Goal: Navigation & Orientation: Find specific page/section

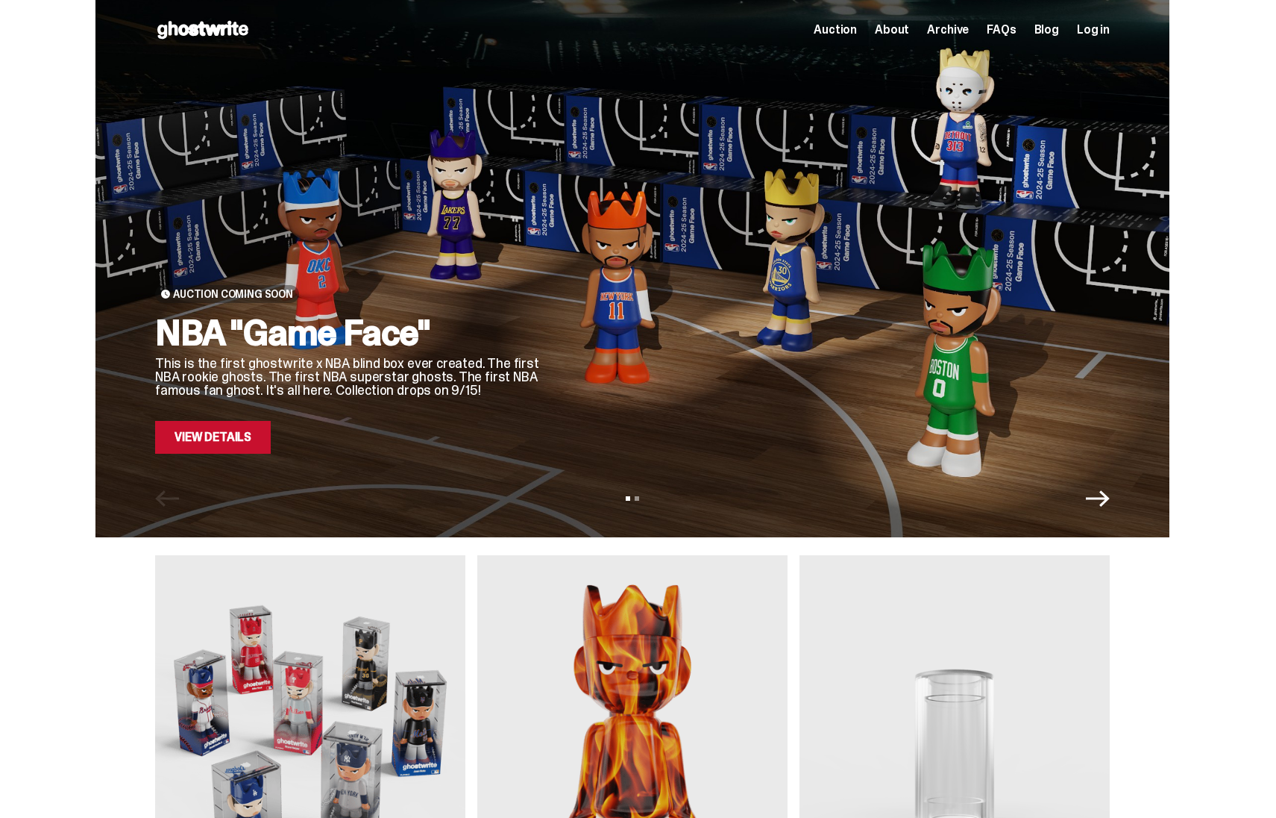
click at [844, 42] on div "Open main menu Home Auction About Archive FAQs Blog Log in Auction" at bounding box center [632, 30] width 955 height 60
click at [854, 33] on span "Auction" at bounding box center [835, 30] width 43 height 12
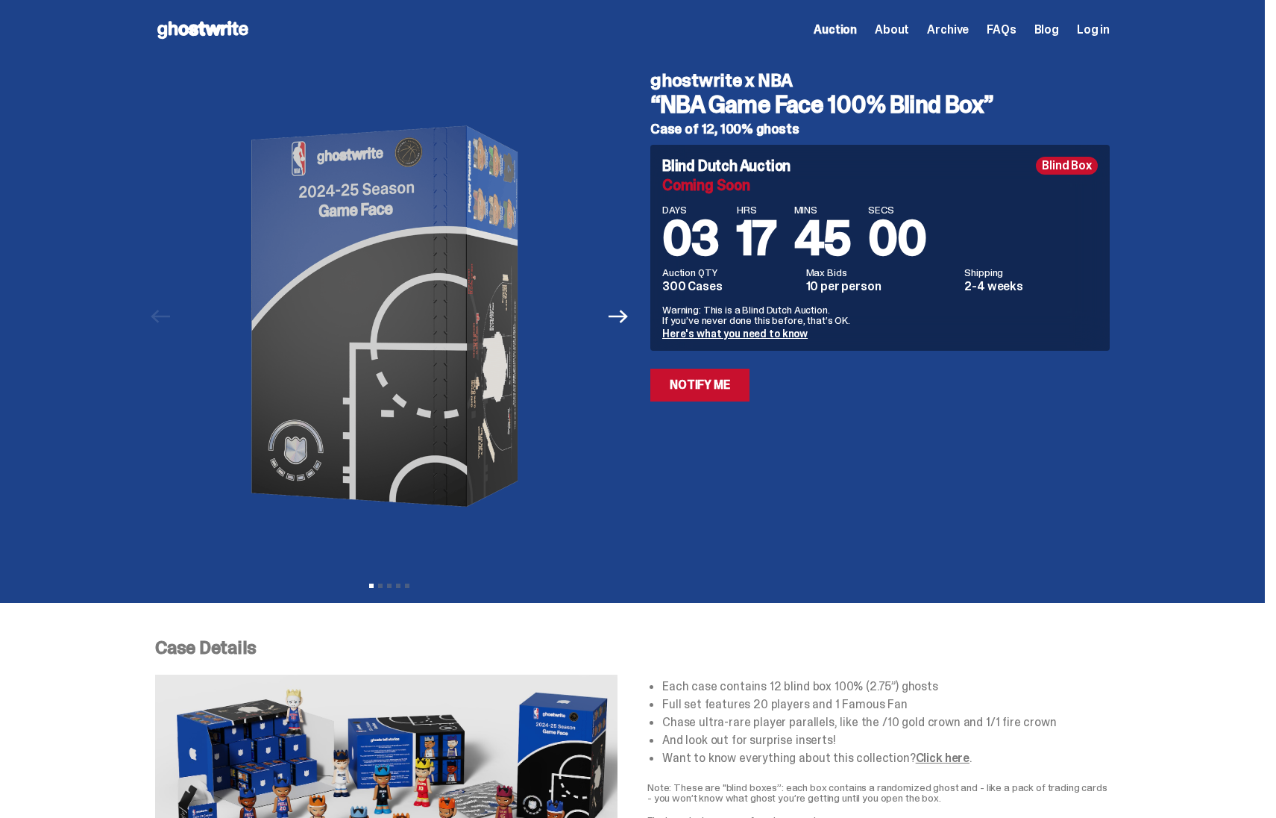
click at [950, 30] on span "Archive" at bounding box center [948, 30] width 42 height 12
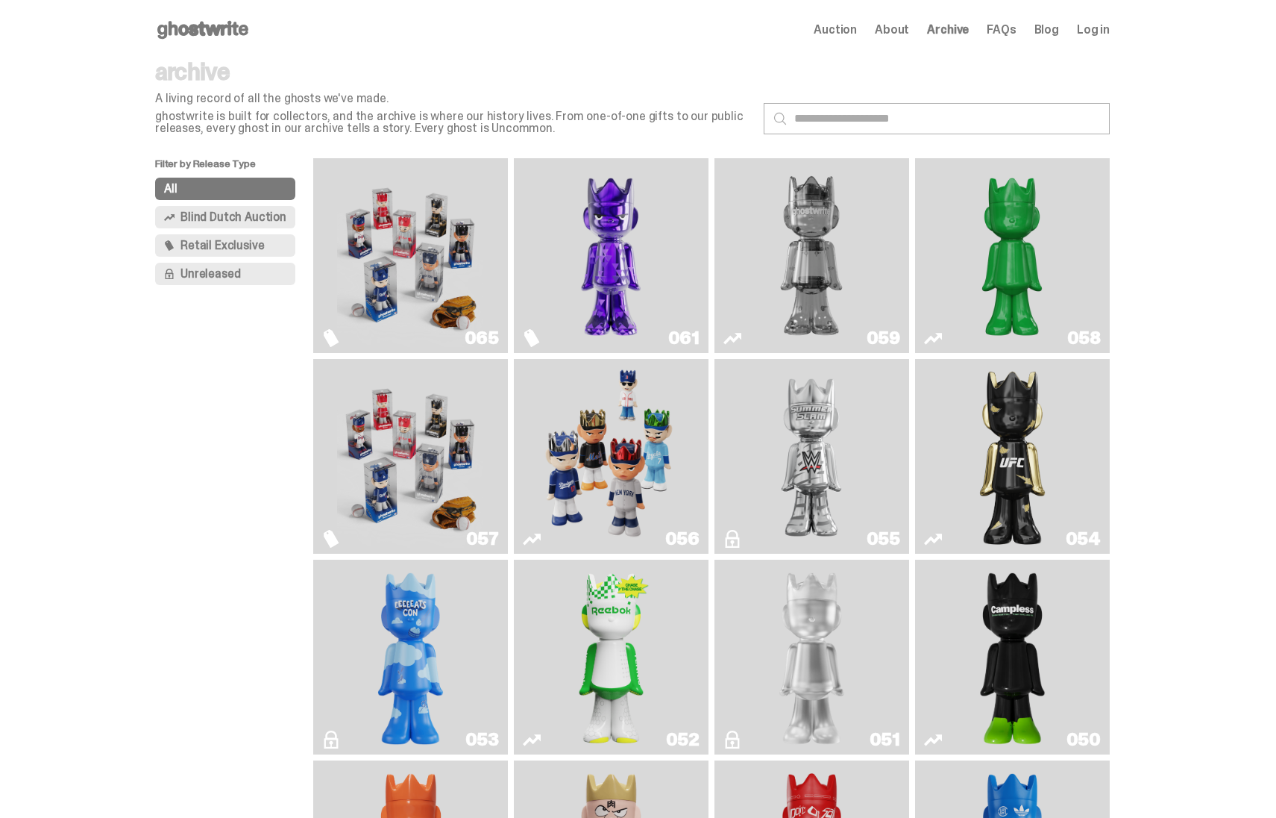
click at [432, 225] on img "Game Face (2025)" at bounding box center [410, 255] width 146 height 183
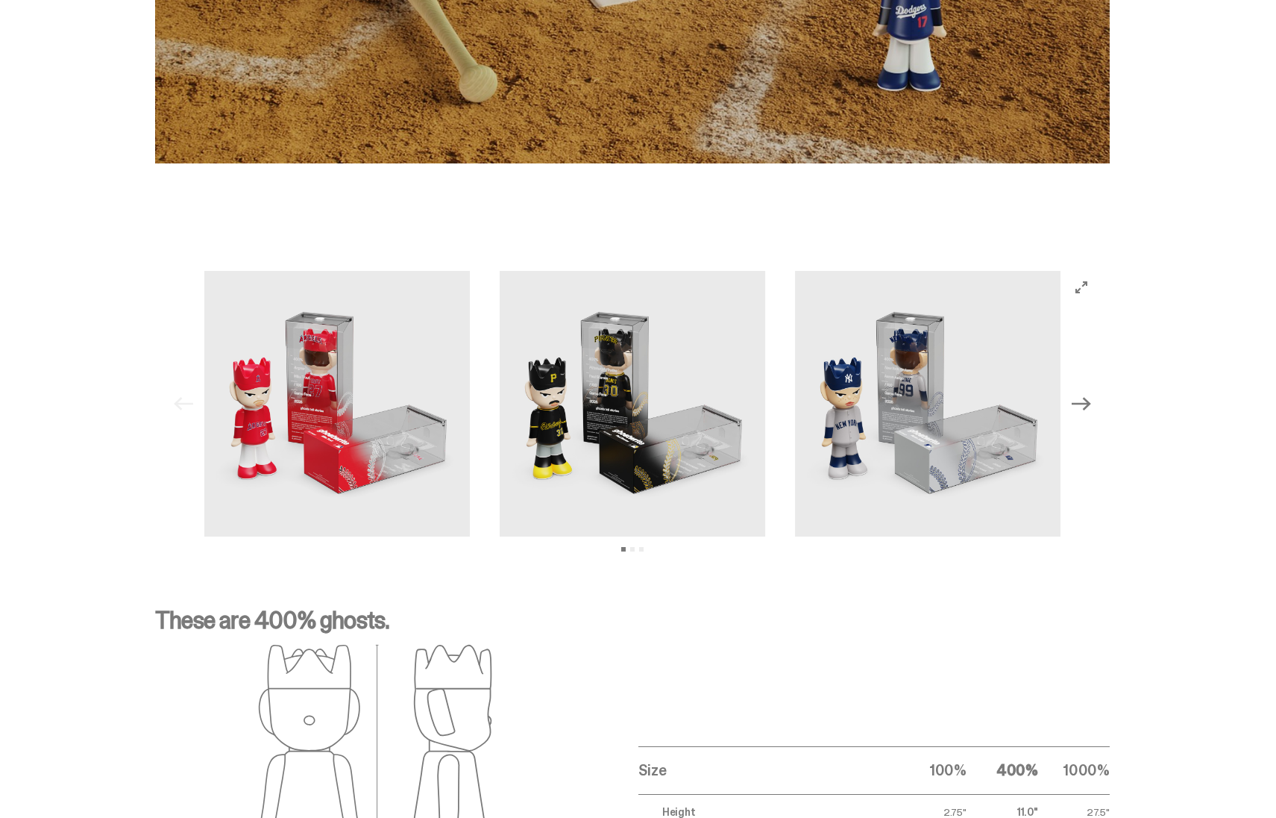
scroll to position [1628, 0]
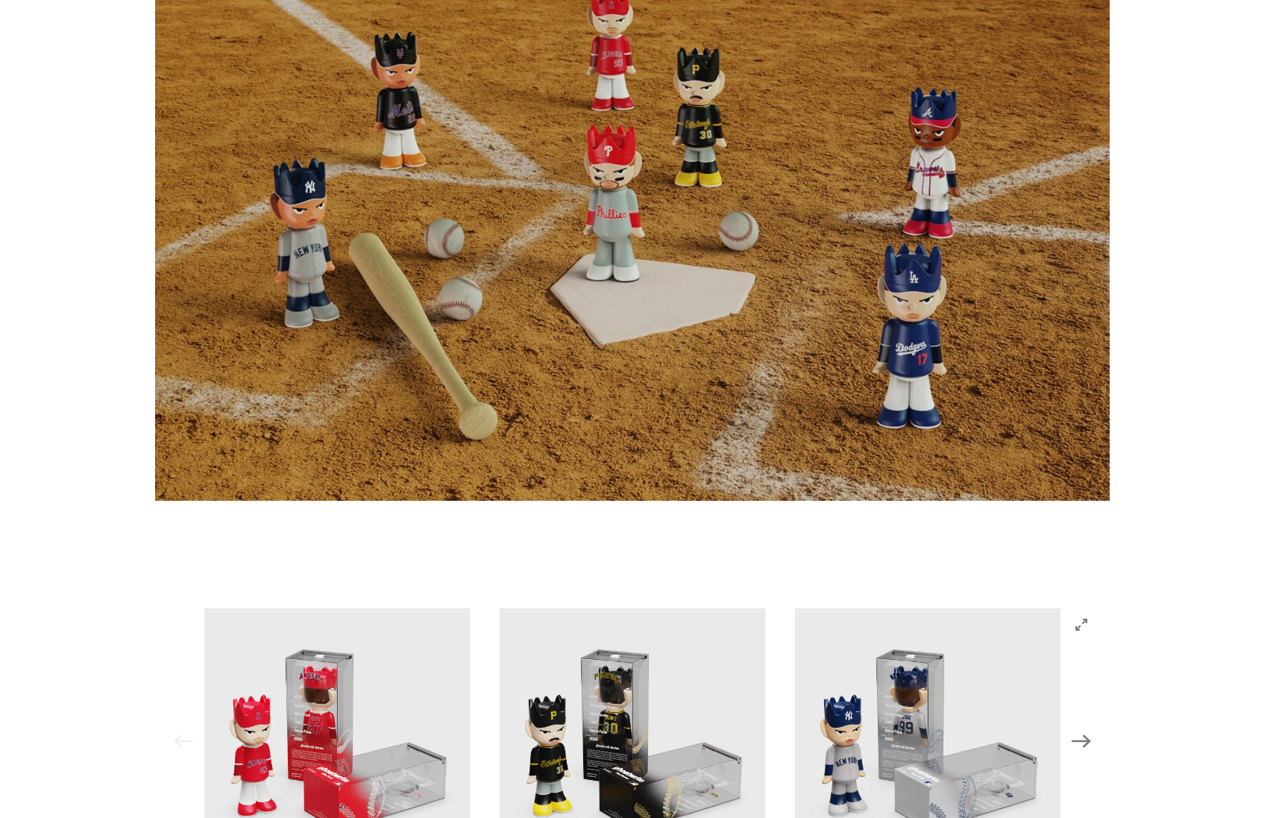
click at [574, 468] on img at bounding box center [632, 231] width 955 height 537
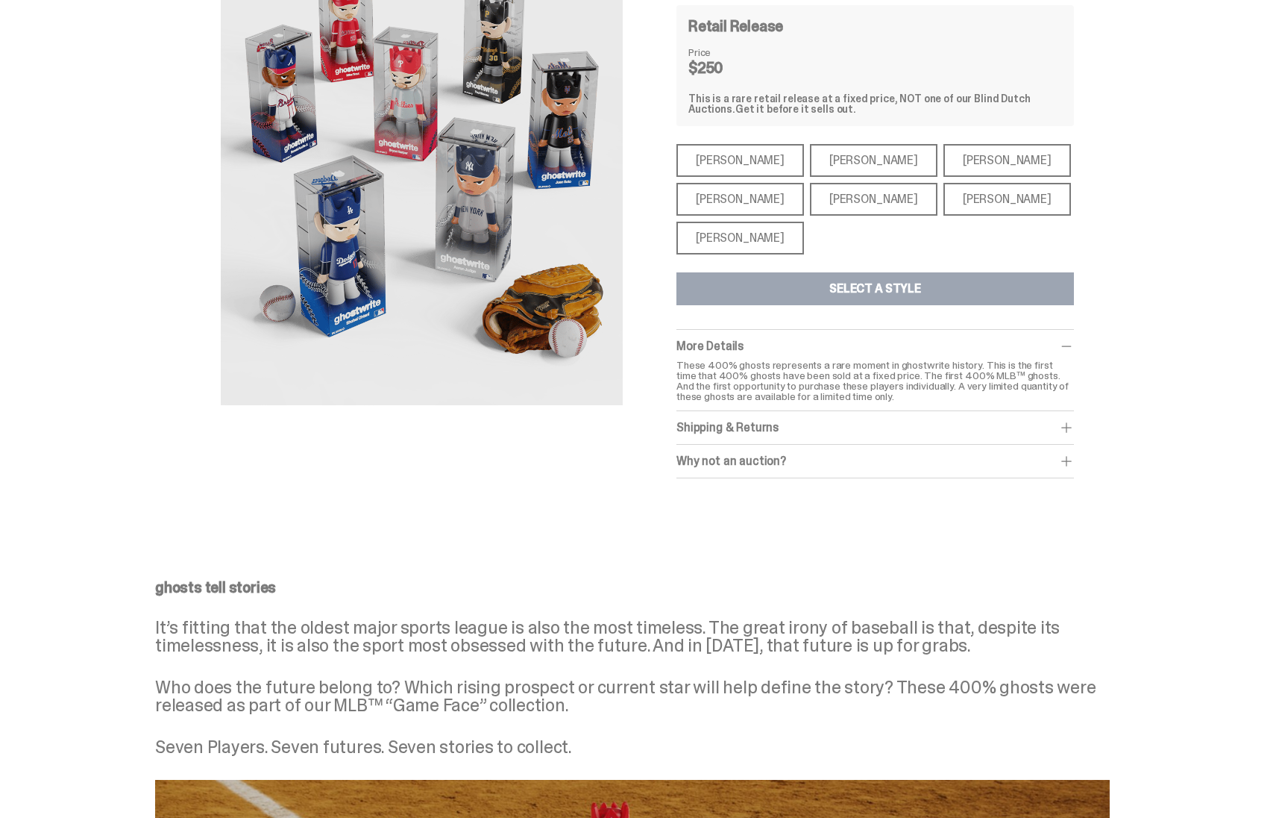
scroll to position [0, 0]
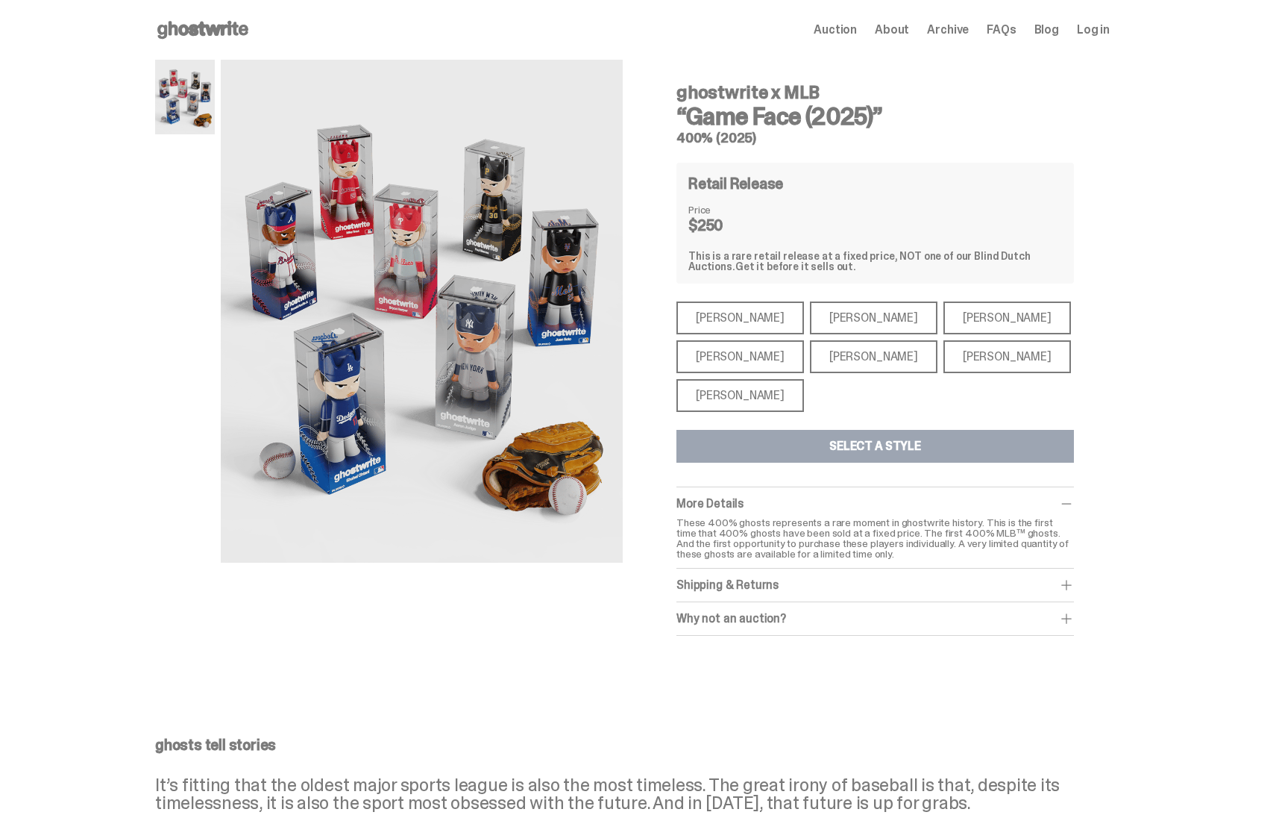
click at [962, 34] on span "Archive" at bounding box center [948, 30] width 42 height 12
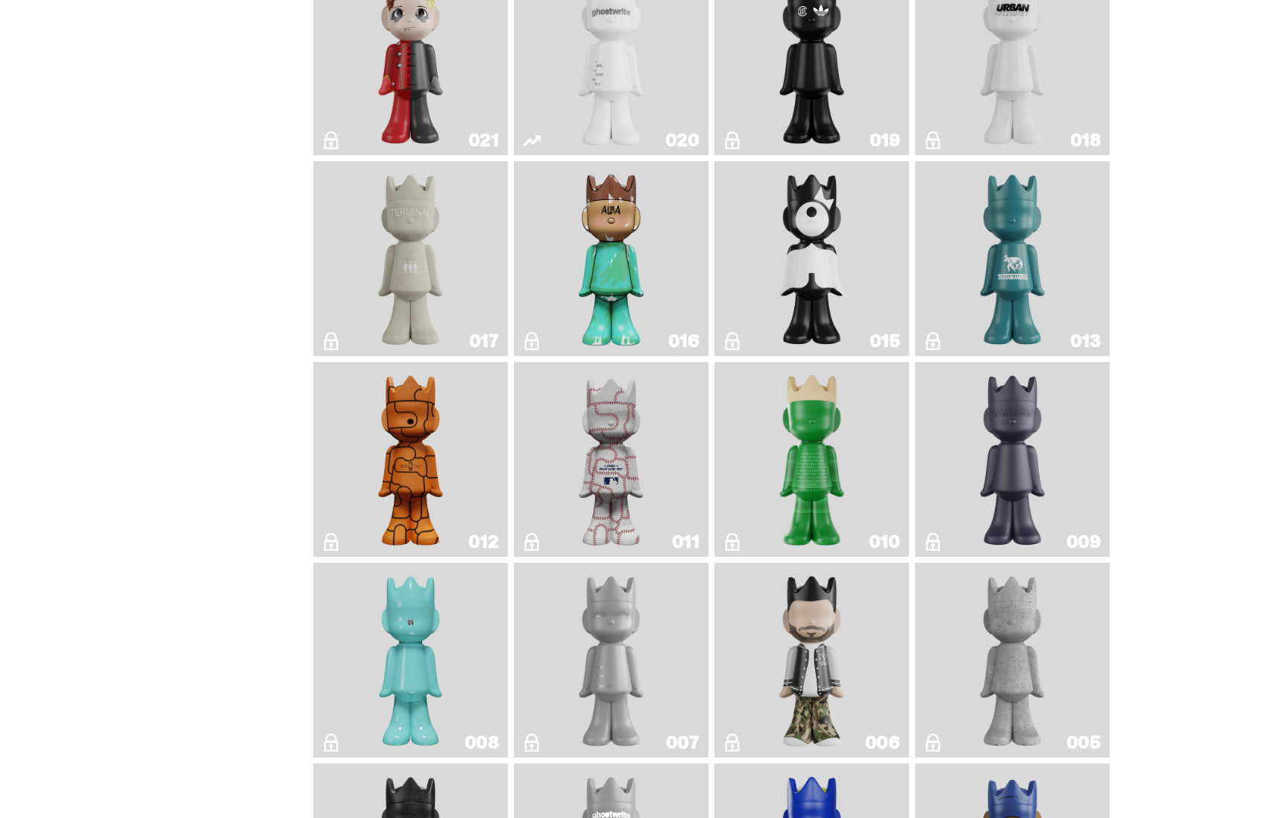
scroll to position [2477, 0]
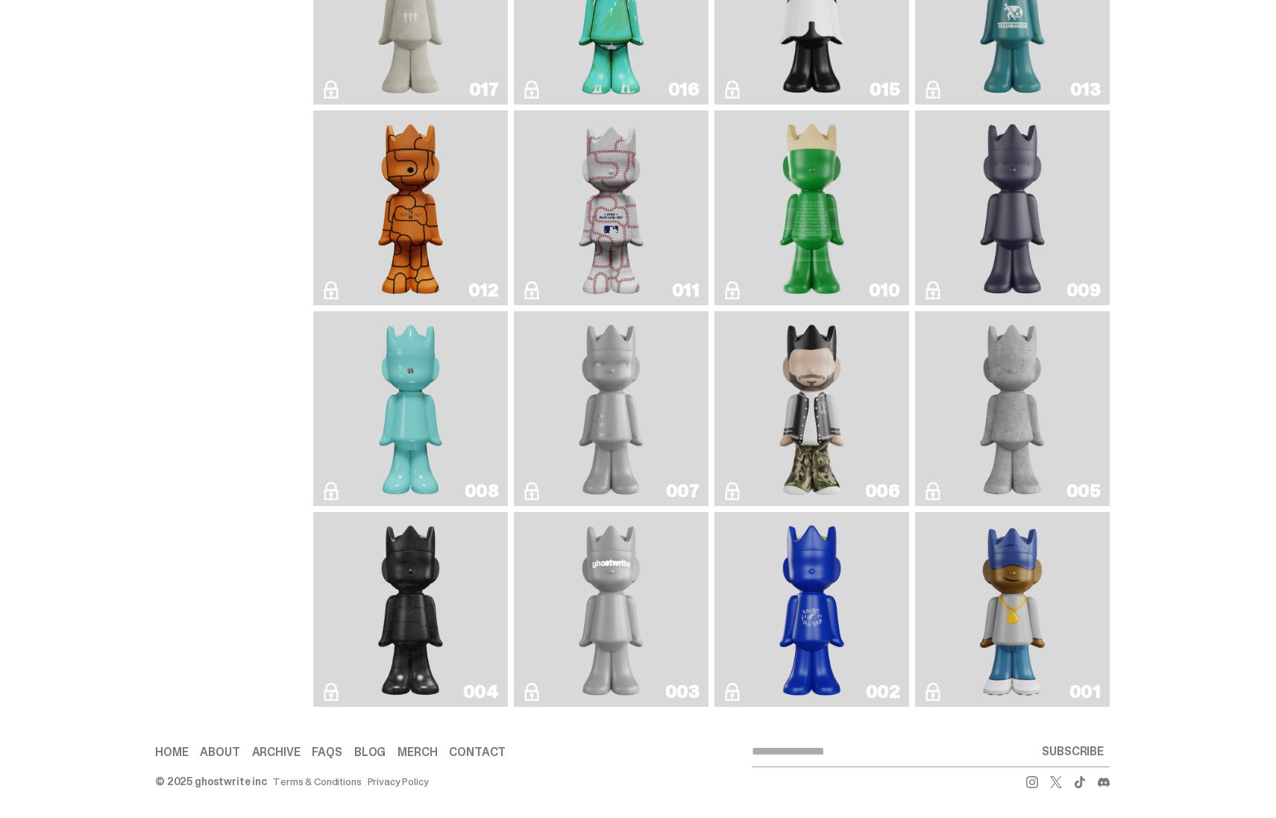
click at [965, 568] on link "001" at bounding box center [1012, 609] width 177 height 183
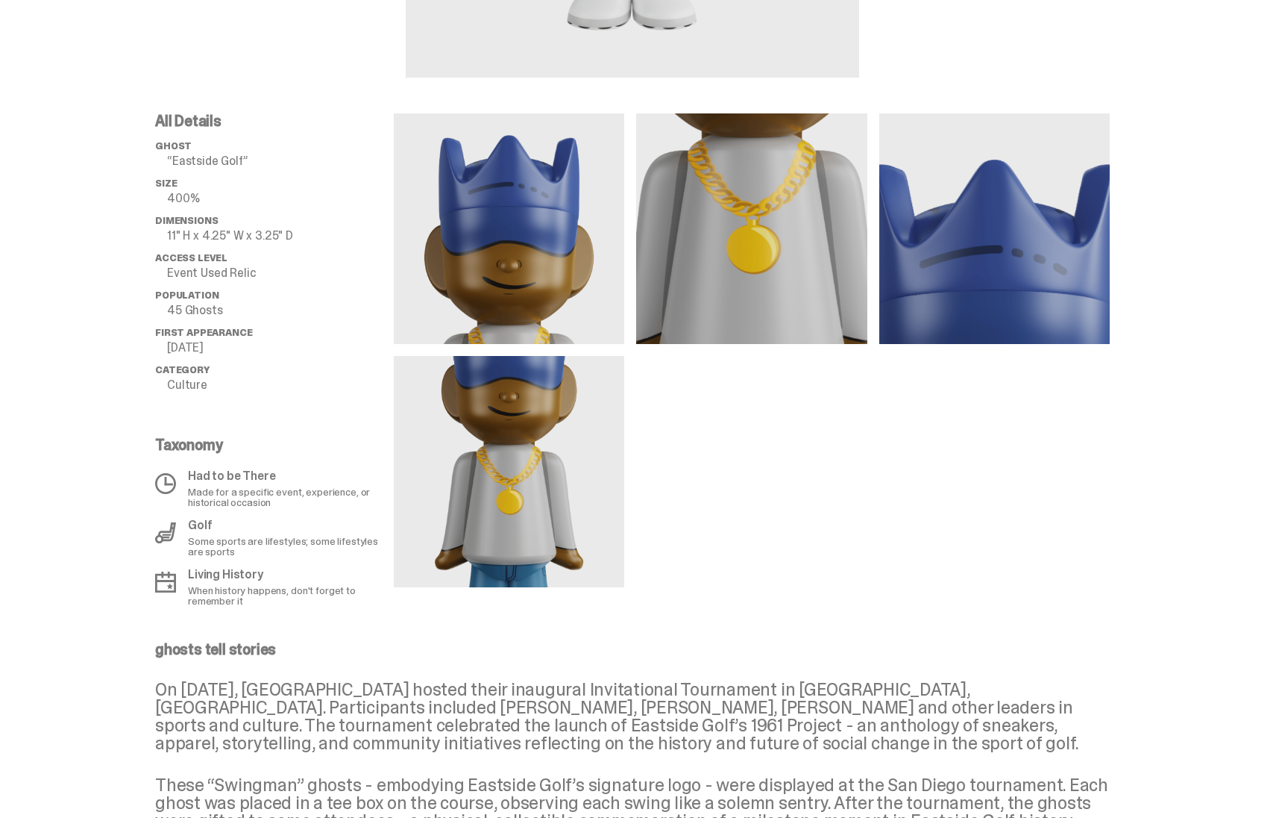
scroll to position [468, 0]
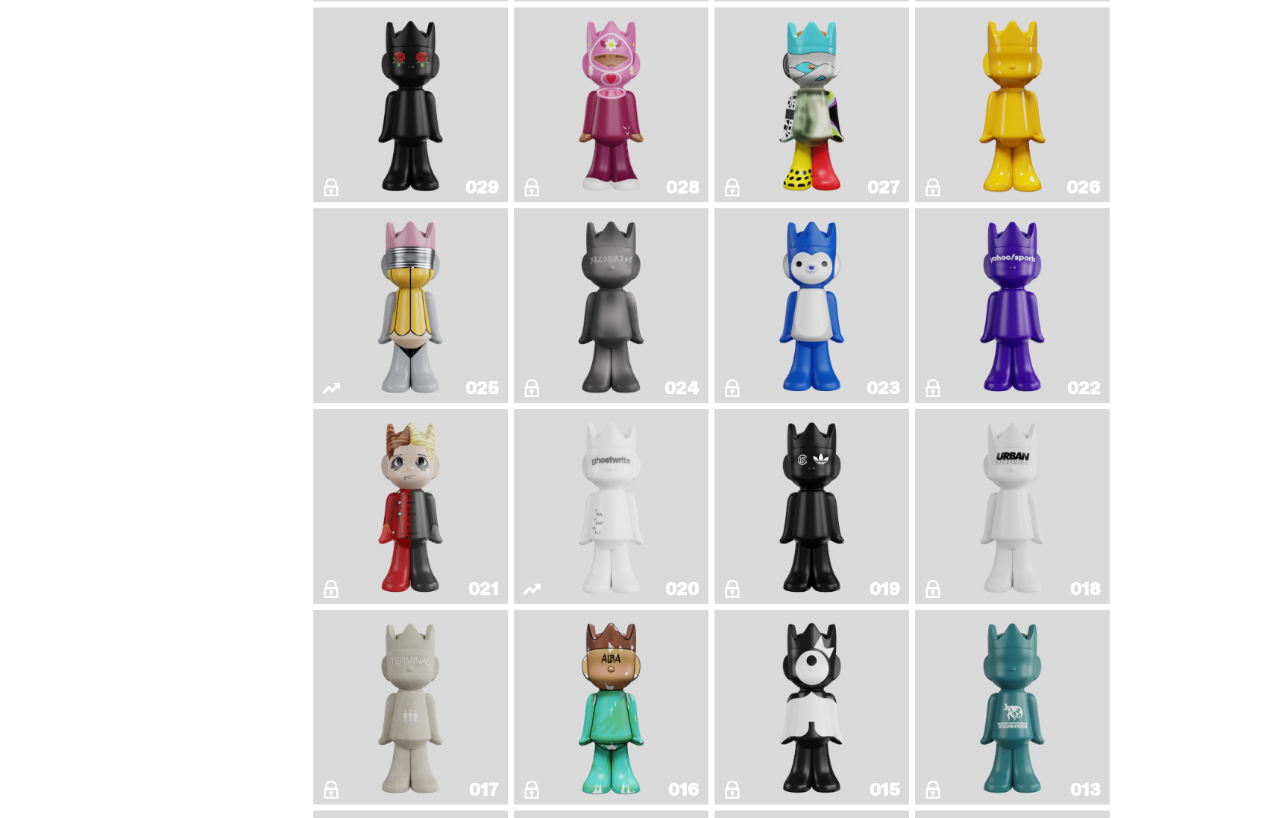
scroll to position [1628, 0]
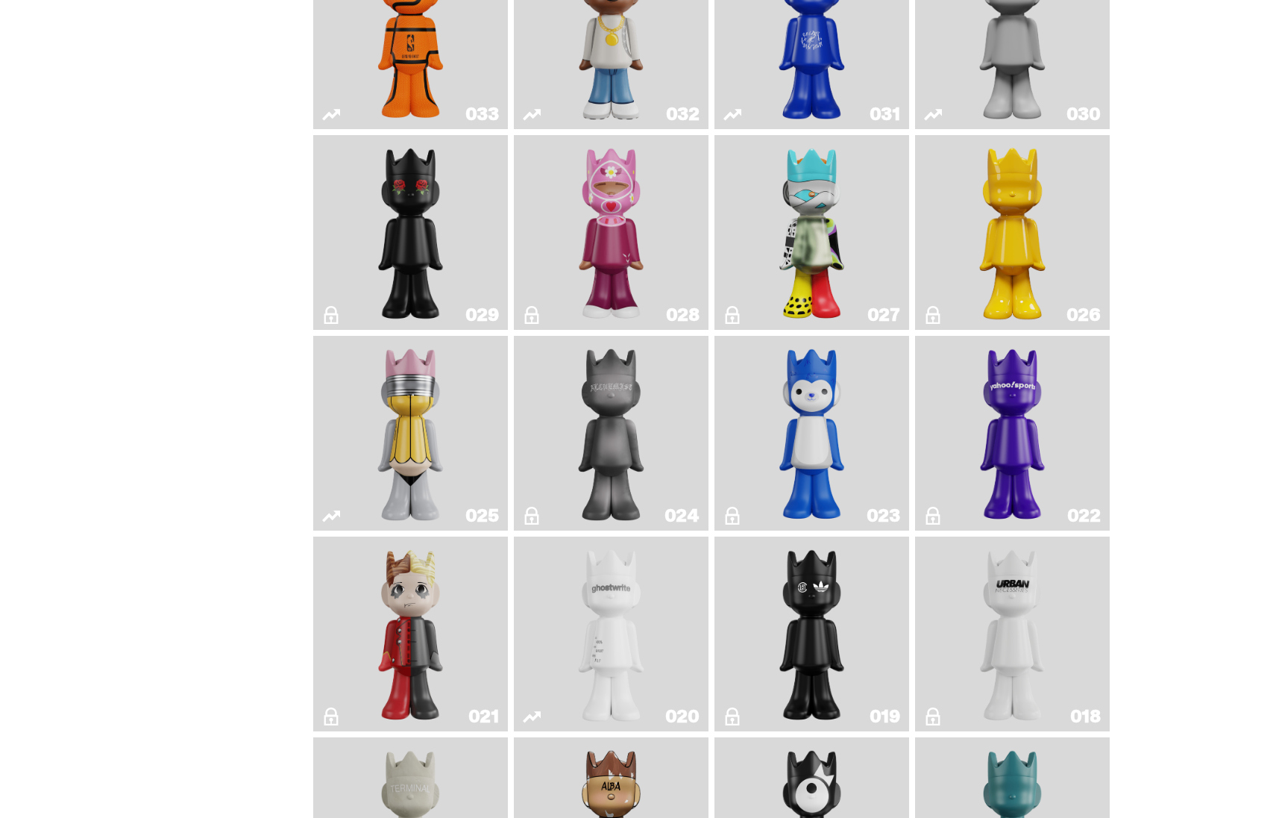
click at [648, 459] on img "Alchemist" at bounding box center [611, 433] width 103 height 183
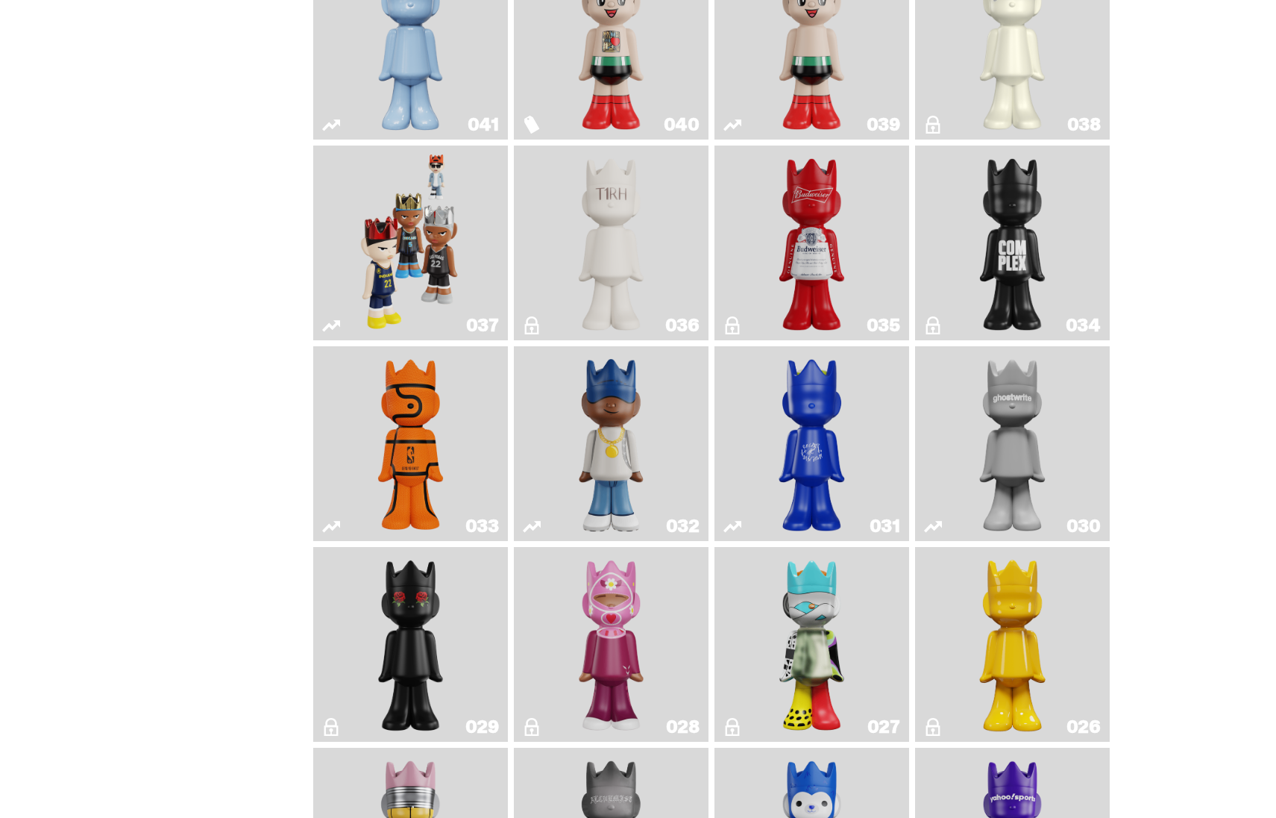
scroll to position [982, 0]
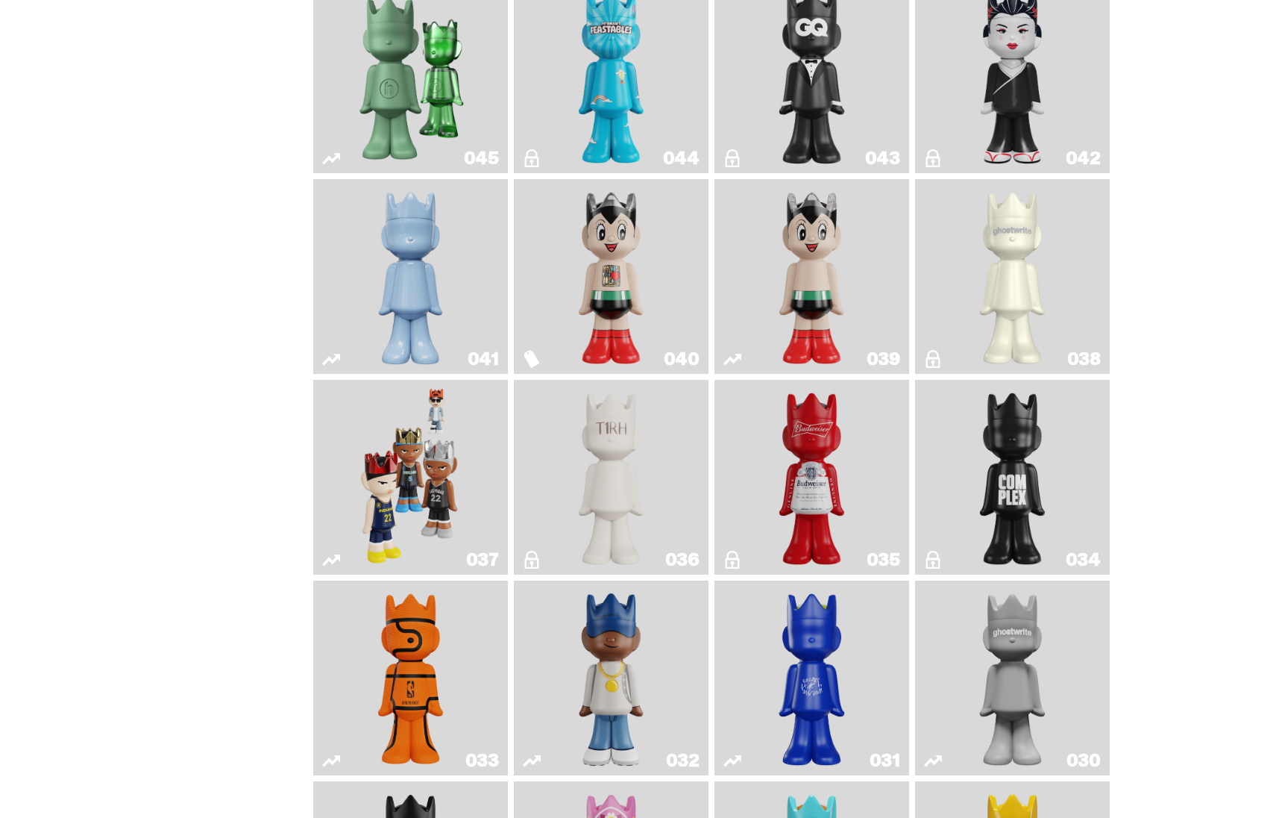
click at [852, 289] on img "Astro Boy" at bounding box center [812, 276] width 79 height 183
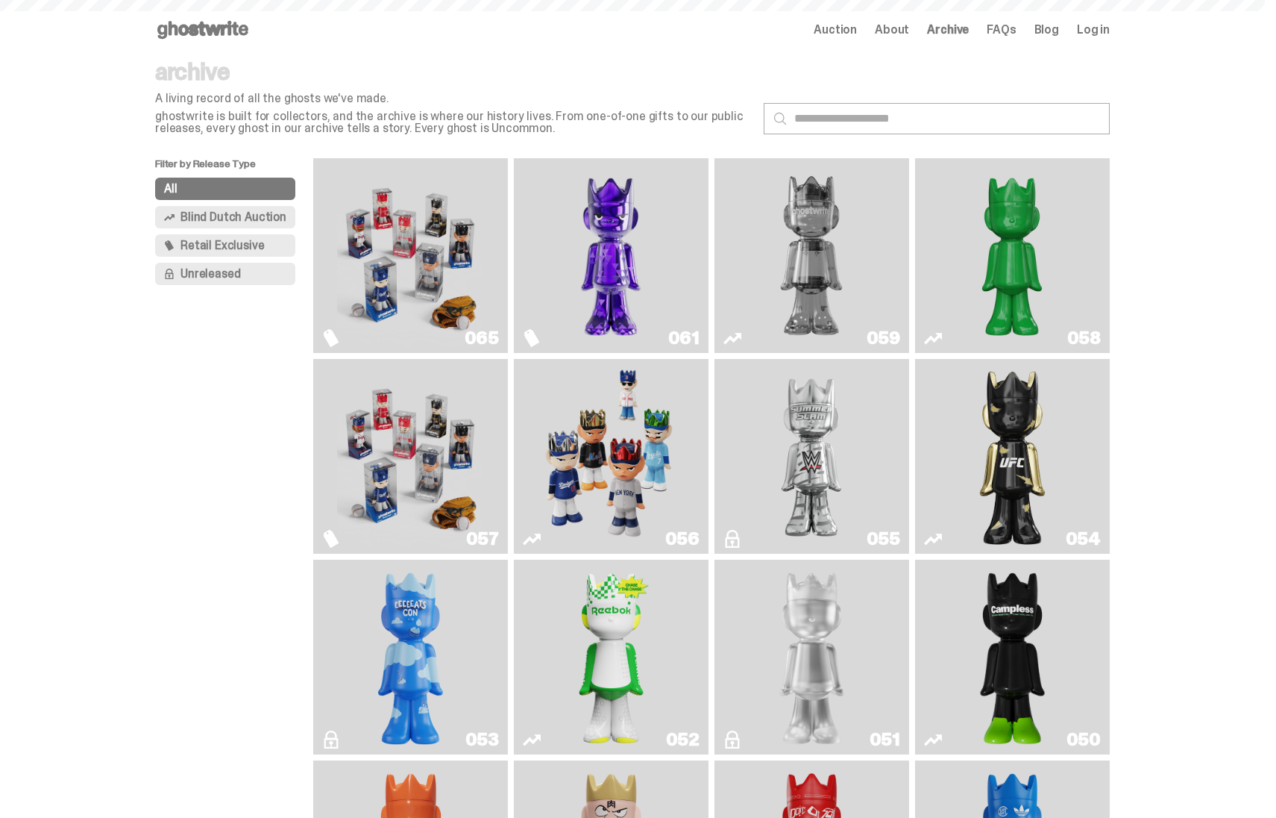
scroll to position [982, 0]
